Goal: Task Accomplishment & Management: Manage account settings

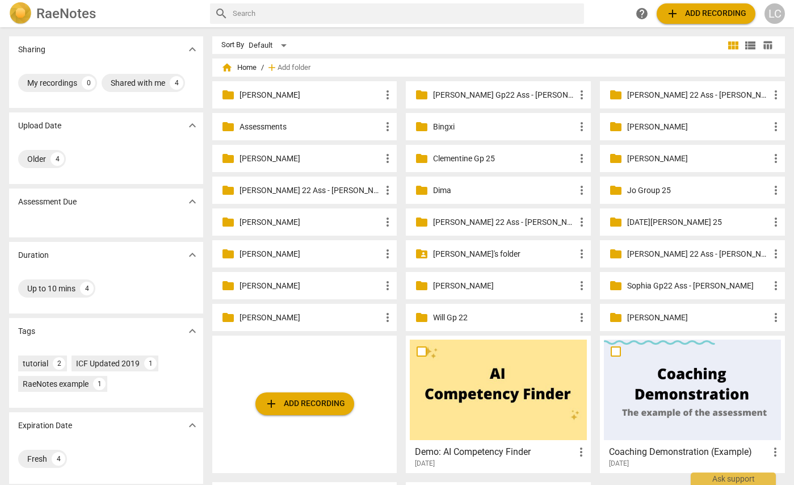
click at [443, 254] on p "[PERSON_NAME]'s folder" at bounding box center [504, 254] width 142 height 12
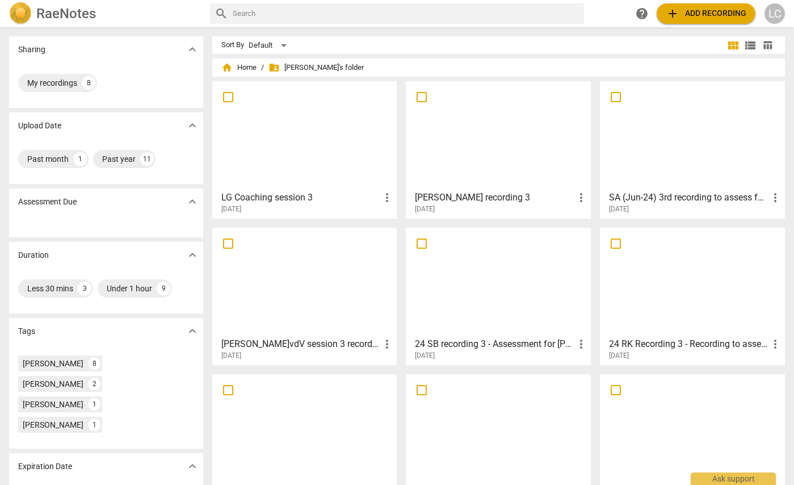
click at [697, 10] on span "add Add recording" at bounding box center [706, 14] width 81 height 14
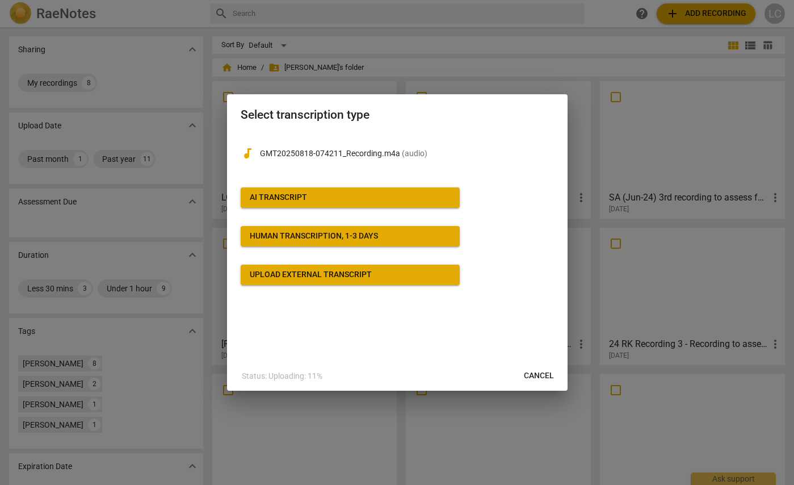
click at [336, 196] on span "AI Transcript" at bounding box center [350, 197] width 201 height 11
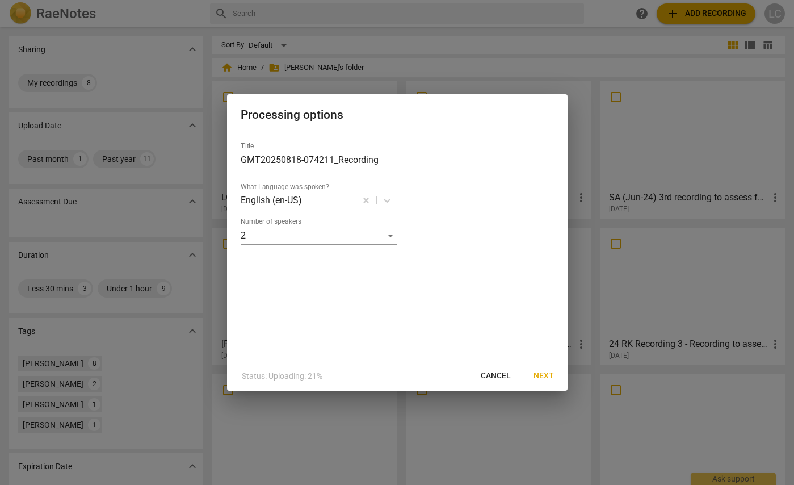
click at [547, 375] on span "Next" at bounding box center [544, 375] width 20 height 11
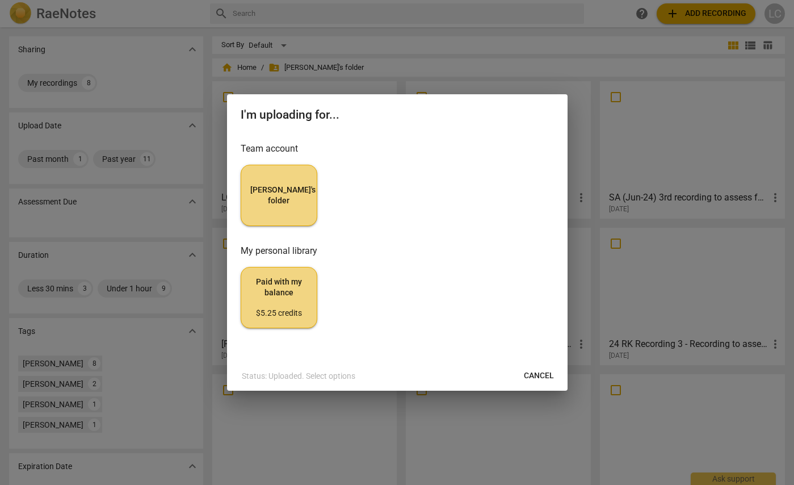
click at [272, 200] on span "[PERSON_NAME]'s folder" at bounding box center [278, 196] width 57 height 22
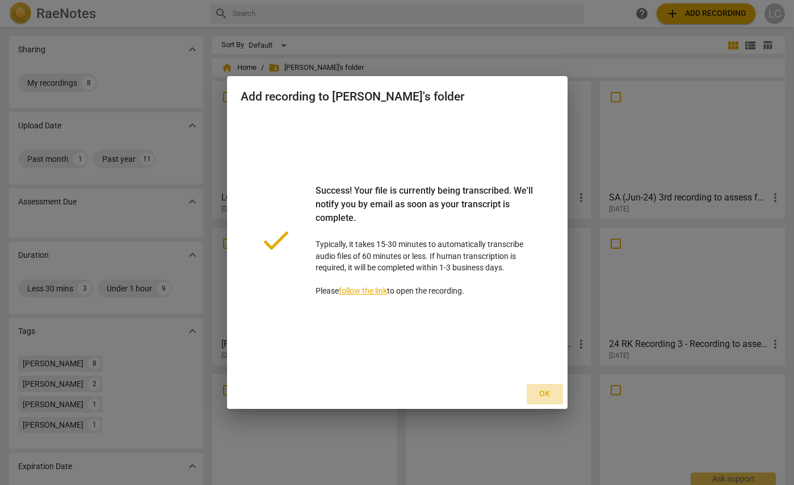
click at [548, 394] on span "Ok" at bounding box center [545, 393] width 18 height 11
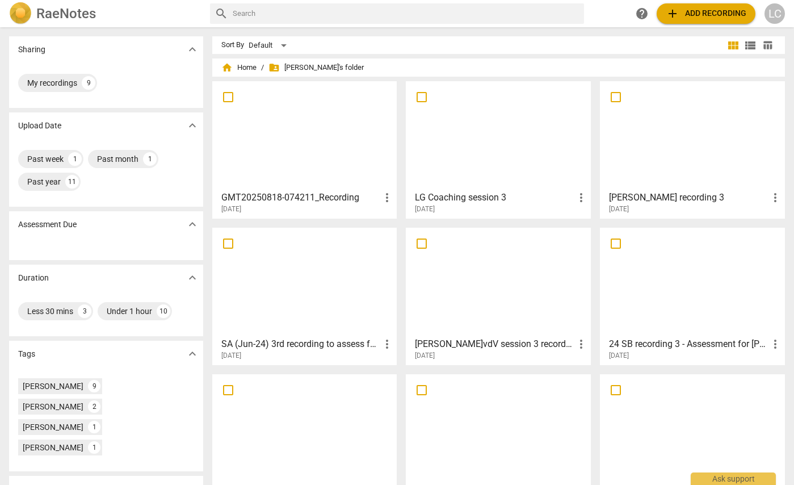
click at [387, 196] on span "more_vert" at bounding box center [387, 198] width 14 height 14
click at [340, 165] on div at bounding box center [397, 242] width 794 height 485
click at [316, 183] on div at bounding box center [304, 135] width 177 height 101
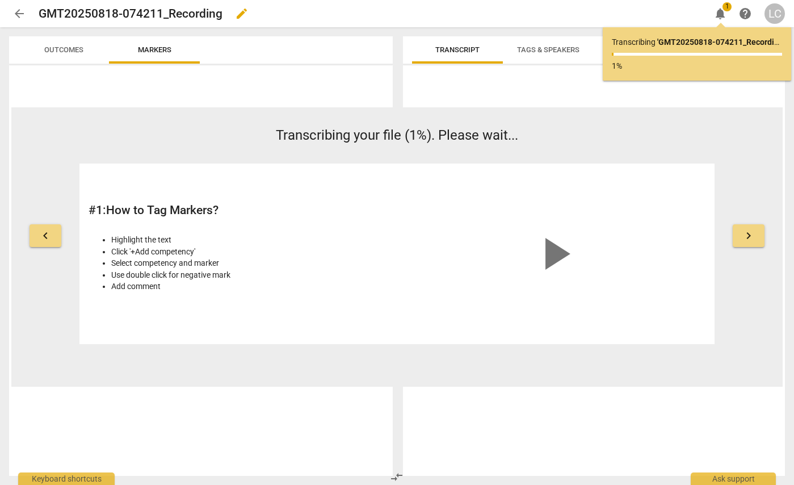
click at [241, 12] on span "edit" at bounding box center [242, 14] width 14 height 14
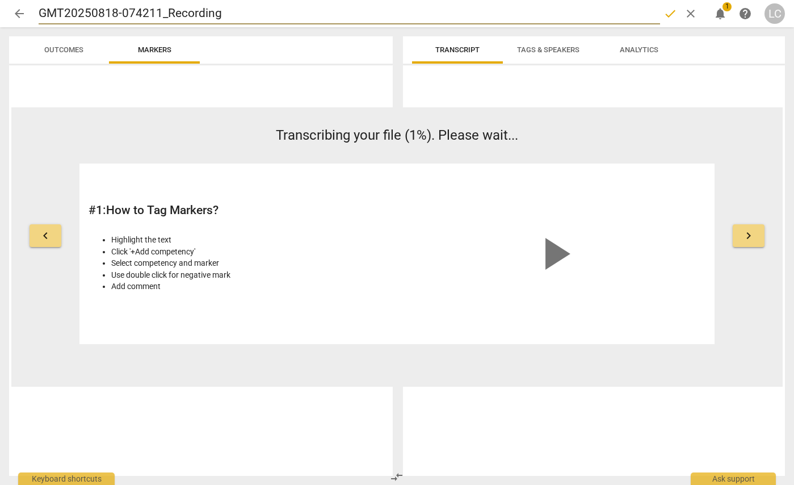
drag, startPoint x: 165, startPoint y: 14, endPoint x: 39, endPoint y: 12, distance: 125.5
click at [39, 12] on input "GMT20250818-074211_Recording" at bounding box center [350, 14] width 622 height 22
type input "CW Recording"
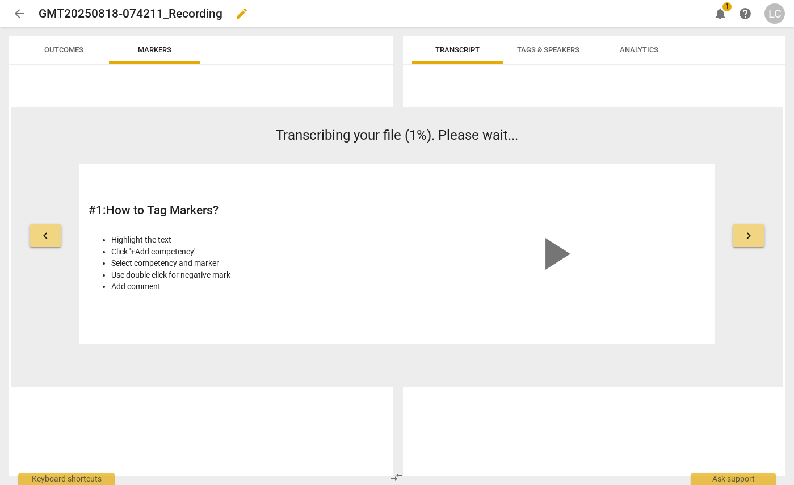
click at [243, 10] on span "edit" at bounding box center [242, 14] width 14 height 14
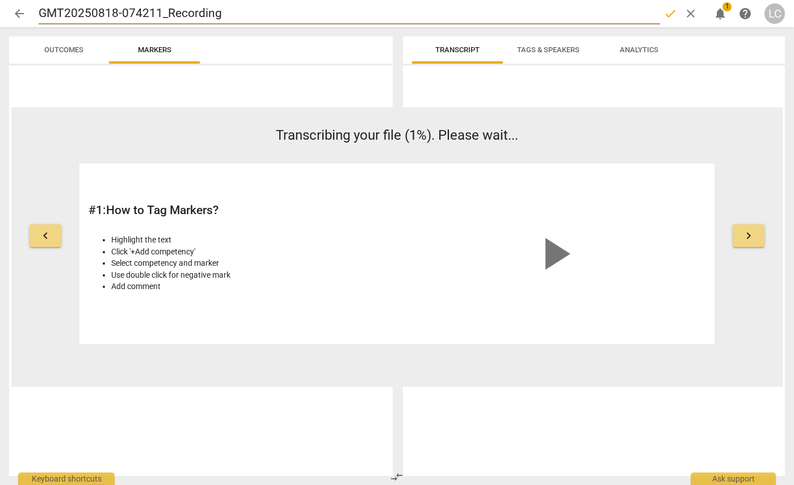
drag, startPoint x: 165, startPoint y: 14, endPoint x: 32, endPoint y: 9, distance: 133.5
click at [32, 9] on div "arrow_back GMT20250818-074211_Recording done clear notifications 1 help LC" at bounding box center [397, 14] width 776 height 22
click at [126, 11] on input "CW Recording" at bounding box center [350, 14] width 622 height 22
type input "CW Recording 3"
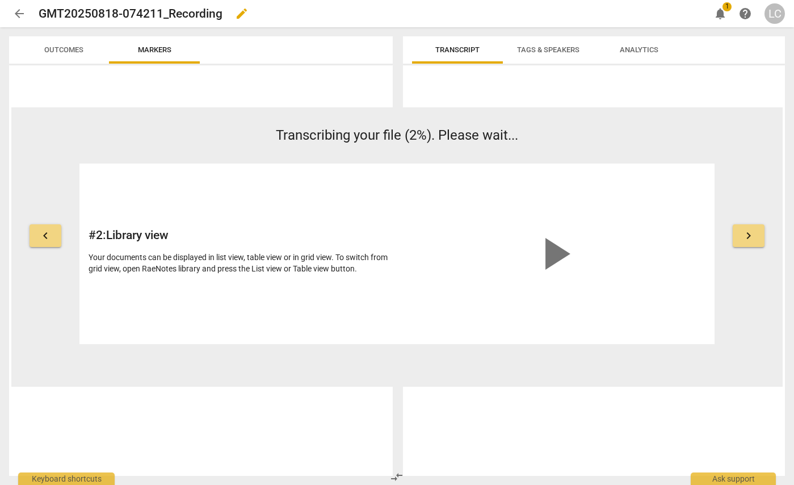
click at [241, 15] on span "edit" at bounding box center [242, 14] width 14 height 14
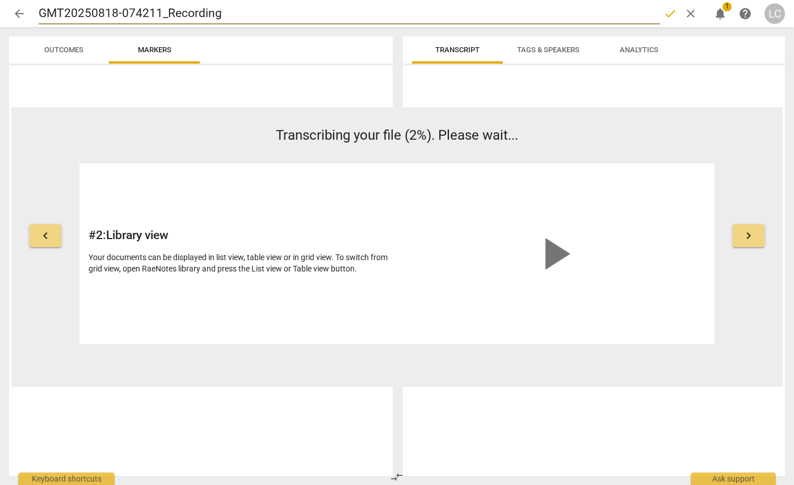
drag, startPoint x: 229, startPoint y: 14, endPoint x: 41, endPoint y: 18, distance: 188.6
click at [41, 18] on input "GMT20250818-074211_Recording" at bounding box center [350, 14] width 622 height 22
type input "C"
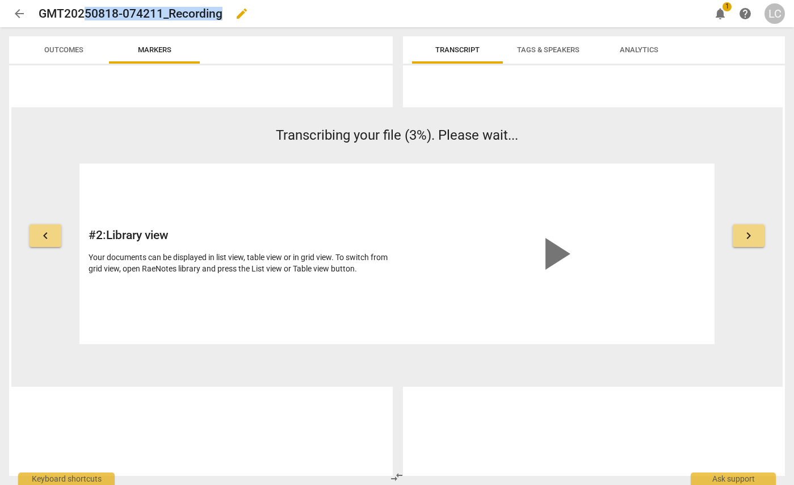
drag, startPoint x: 222, startPoint y: 12, endPoint x: 93, endPoint y: 10, distance: 129.5
click at [93, 10] on h2 "GMT20250818-074211_Recording" at bounding box center [131, 14] width 184 height 14
click at [242, 13] on span "edit" at bounding box center [242, 14] width 14 height 14
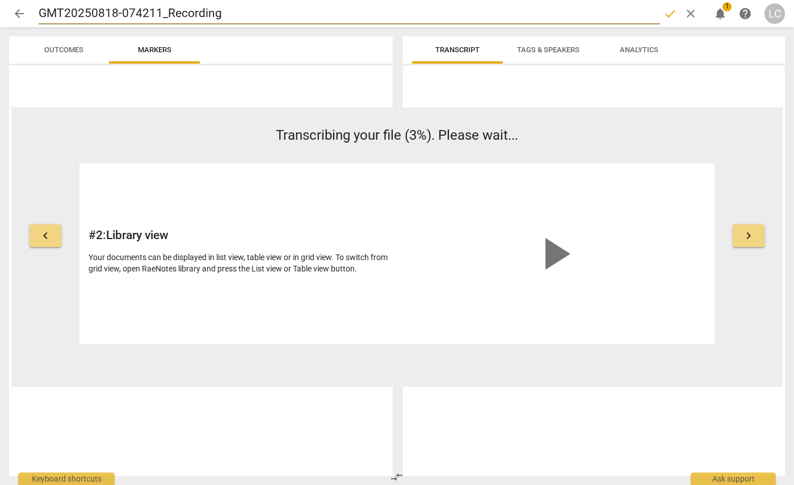
drag, startPoint x: 213, startPoint y: 11, endPoint x: 41, endPoint y: 15, distance: 172.1
click at [41, 15] on input "GMT20250818-074211_Recording" at bounding box center [350, 14] width 622 height 22
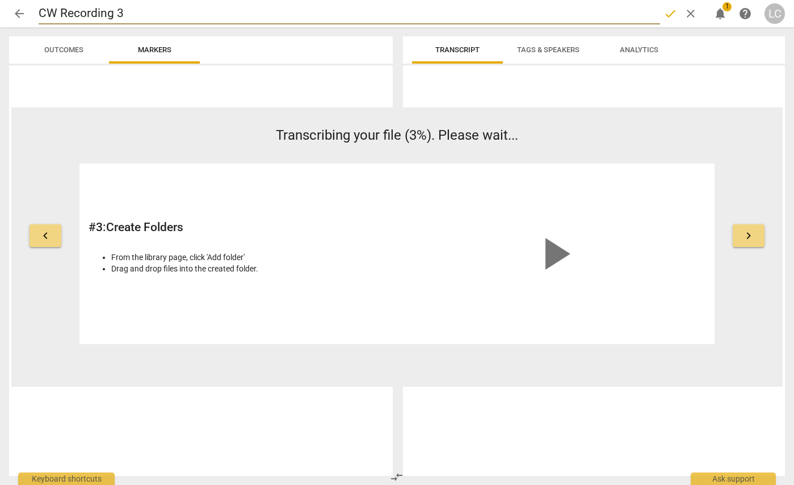
type input "CW Recording 3"
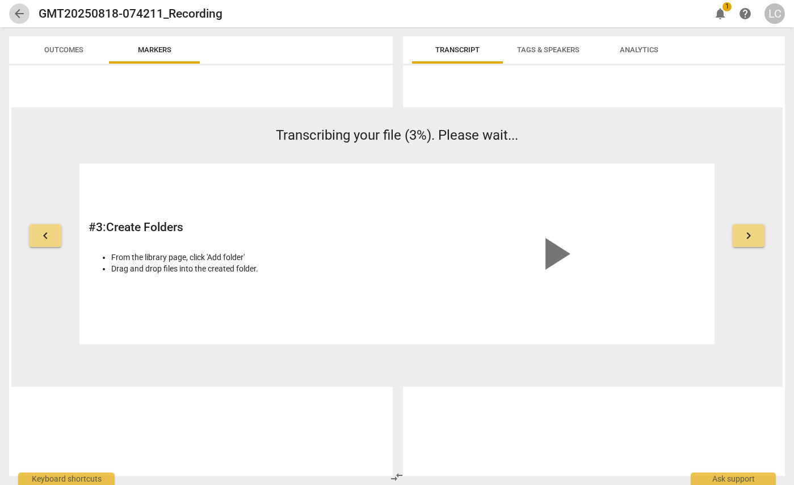
click at [19, 12] on span "arrow_back" at bounding box center [19, 14] width 14 height 14
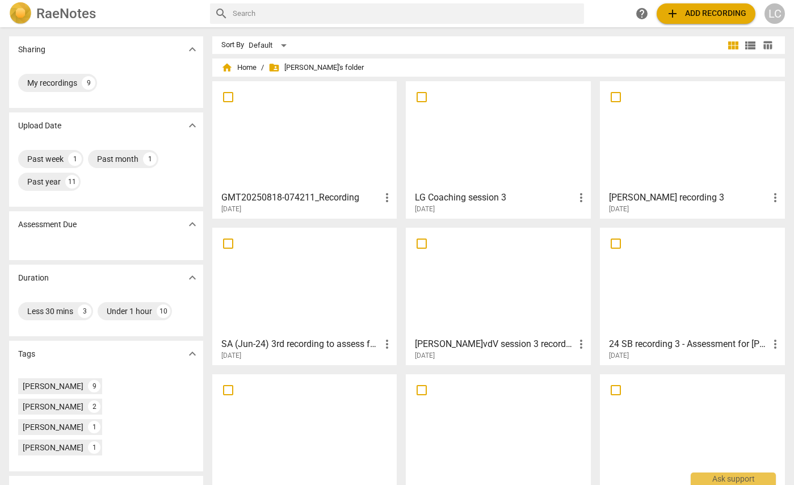
click at [342, 160] on div at bounding box center [304, 135] width 177 height 101
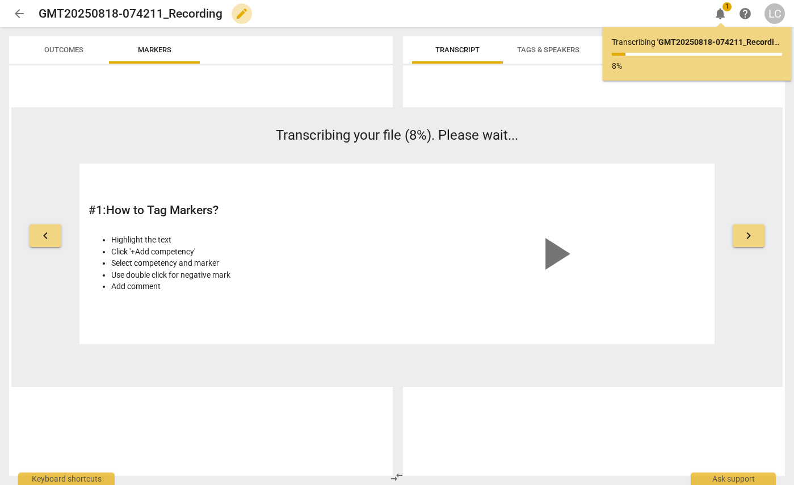
click at [239, 14] on span "edit" at bounding box center [242, 14] width 14 height 14
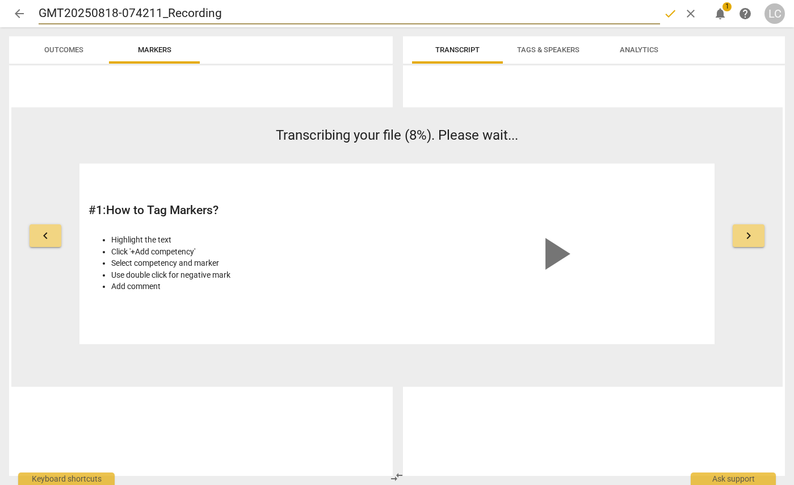
drag, startPoint x: 165, startPoint y: 14, endPoint x: 35, endPoint y: 15, distance: 130.6
click at [35, 15] on div "arrow_back GMT20250818-074211_Recording done clear notifications 1 help LC" at bounding box center [397, 14] width 776 height 22
type input "CW Recording"
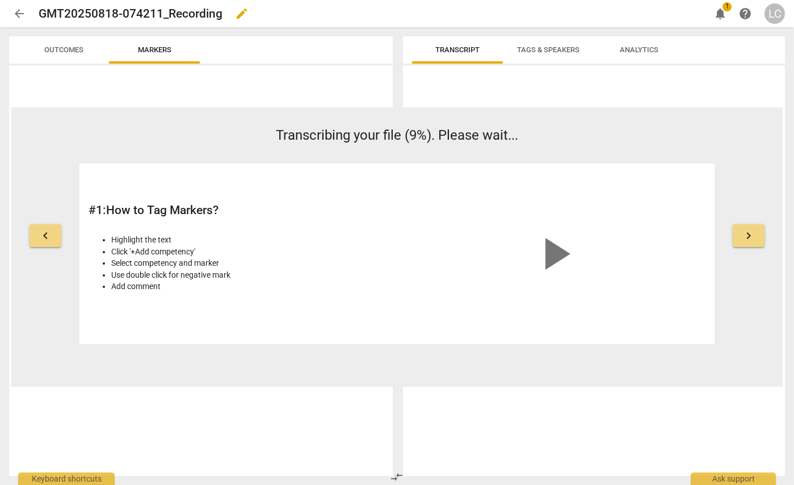
click at [237, 15] on span "edit" at bounding box center [242, 14] width 14 height 14
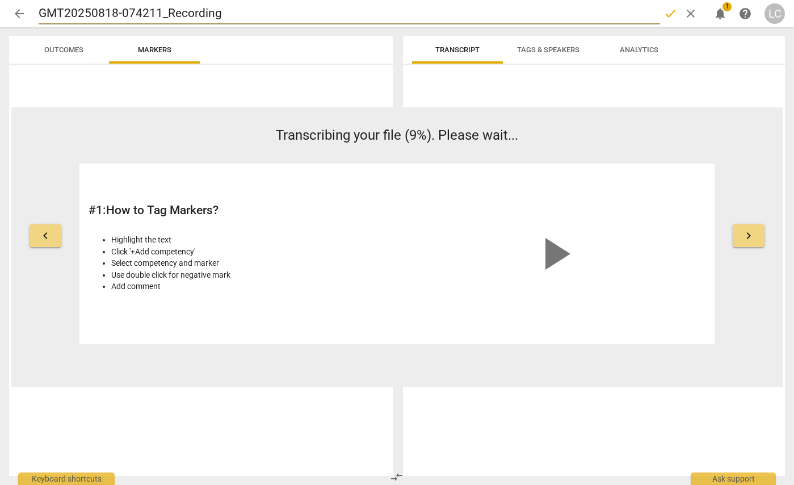
drag, startPoint x: 166, startPoint y: 13, endPoint x: 36, endPoint y: 8, distance: 130.7
click at [36, 8] on div "arrow_back GMT20250818-074211_Recording done clear notifications 1 help LC" at bounding box center [397, 14] width 776 height 22
type input "CW Recording"
click at [670, 15] on span "done" at bounding box center [671, 14] width 14 height 14
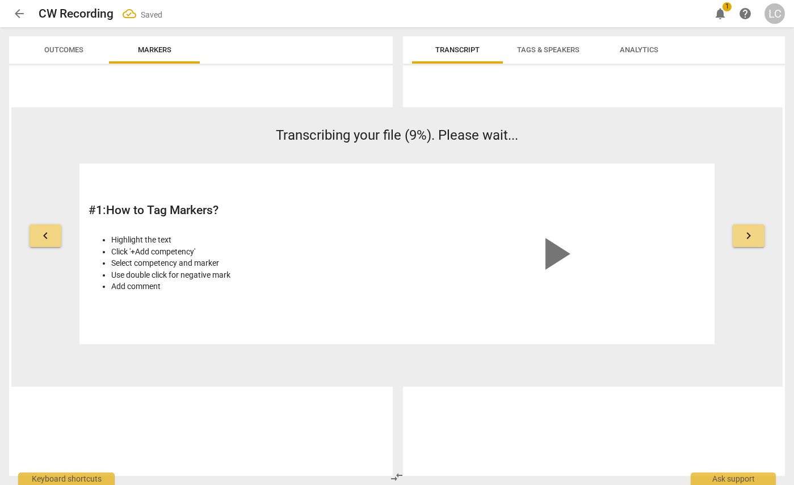
click at [16, 13] on span "arrow_back" at bounding box center [19, 14] width 14 height 14
